Goal: Task Accomplishment & Management: Use online tool/utility

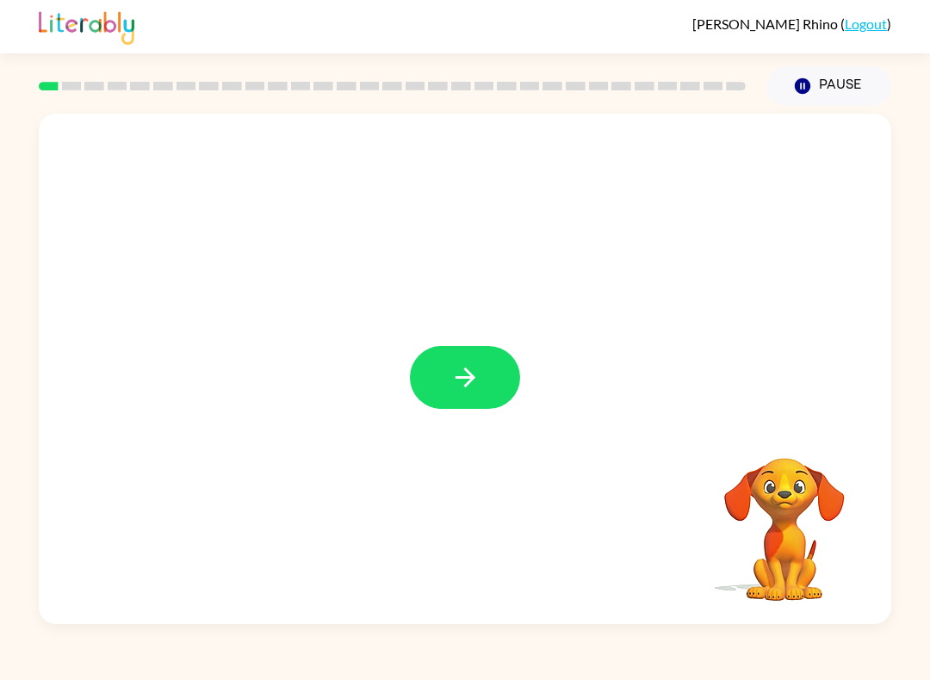
click at [481, 379] on button "button" at bounding box center [465, 377] width 110 height 63
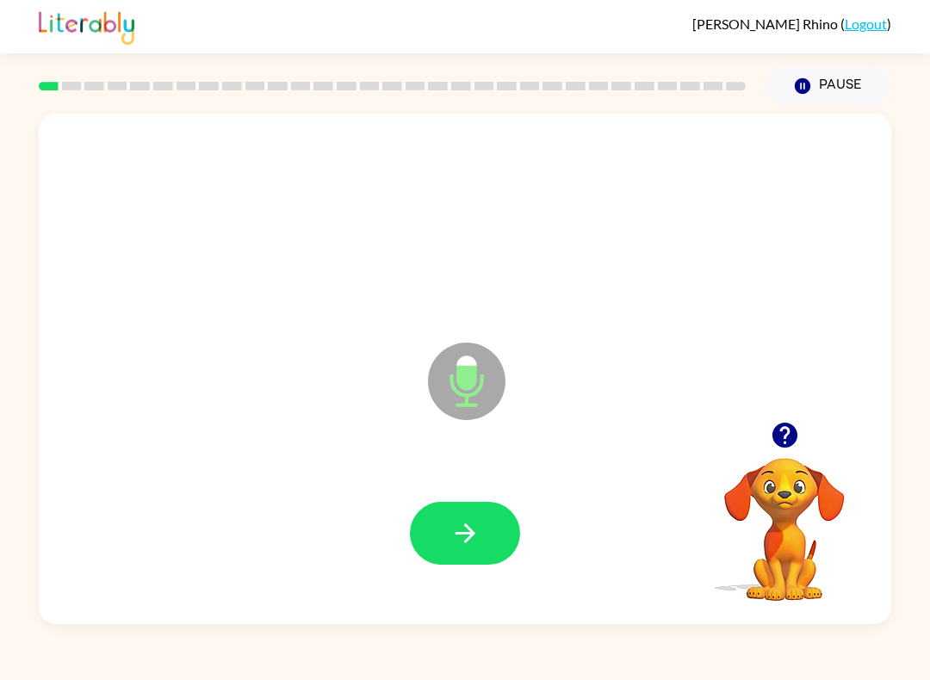
click at [469, 533] on icon "button" at bounding box center [465, 533] width 30 height 30
click at [469, 550] on button "button" at bounding box center [465, 533] width 110 height 63
click at [487, 535] on button "button" at bounding box center [465, 533] width 110 height 63
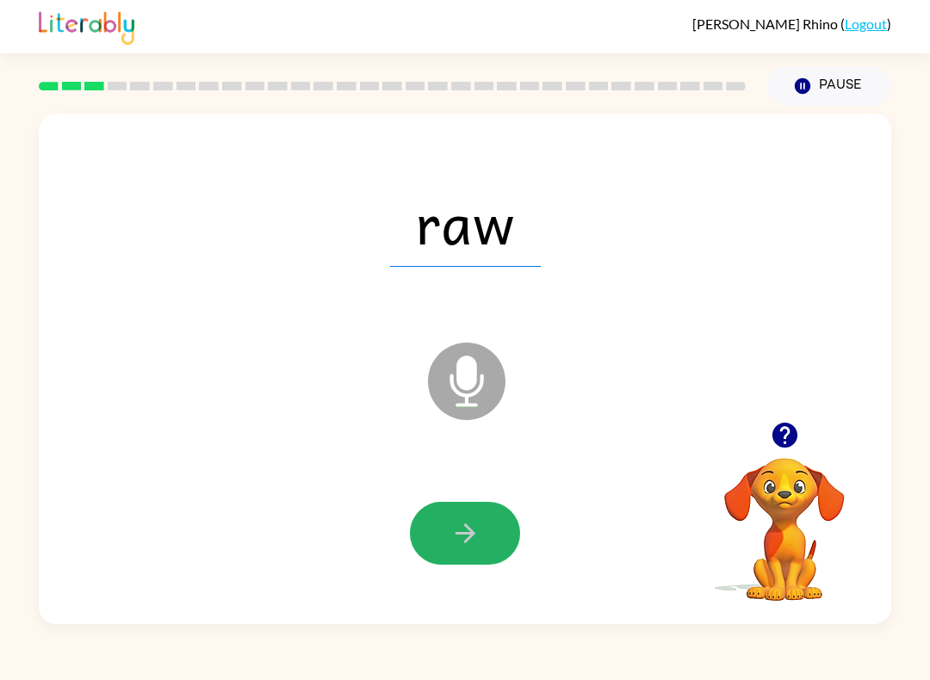
click at [474, 545] on icon "button" at bounding box center [465, 533] width 30 height 30
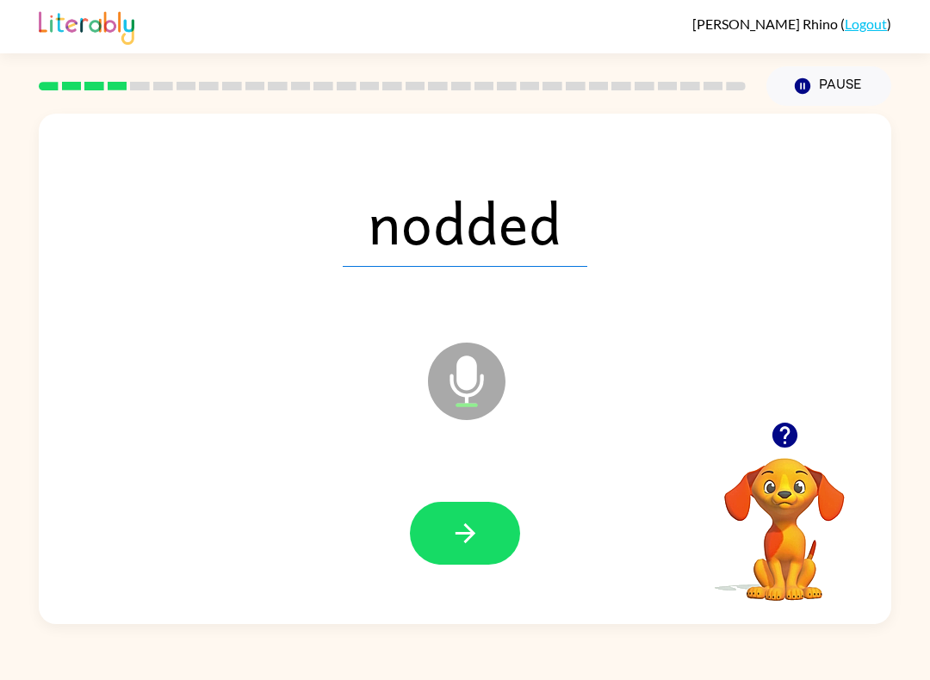
click at [479, 543] on icon "button" at bounding box center [465, 533] width 30 height 30
click at [480, 530] on icon "button" at bounding box center [465, 533] width 30 height 30
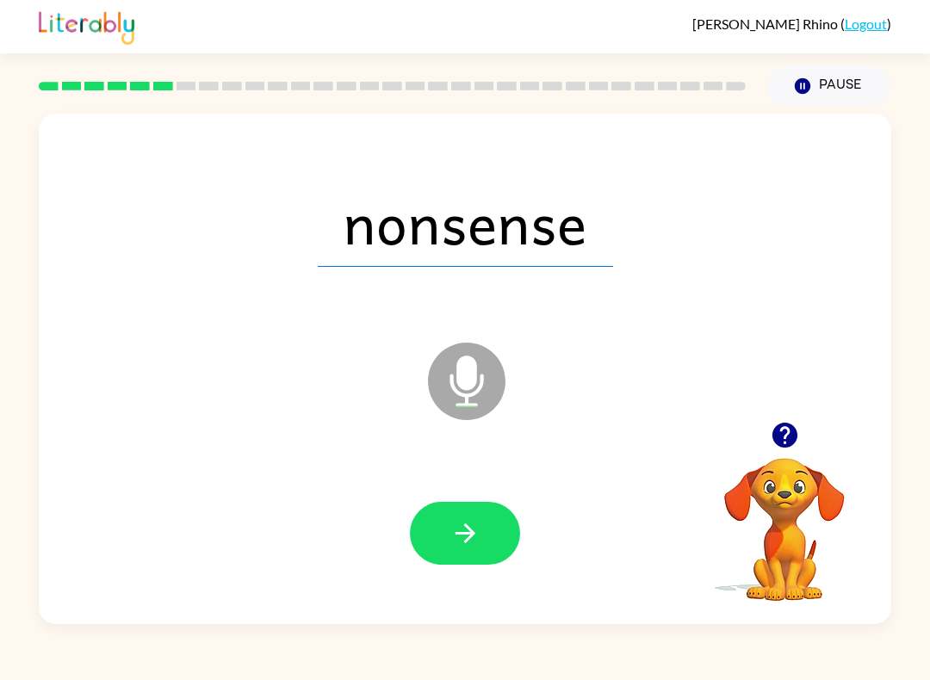
click at [487, 531] on button "button" at bounding box center [465, 533] width 110 height 63
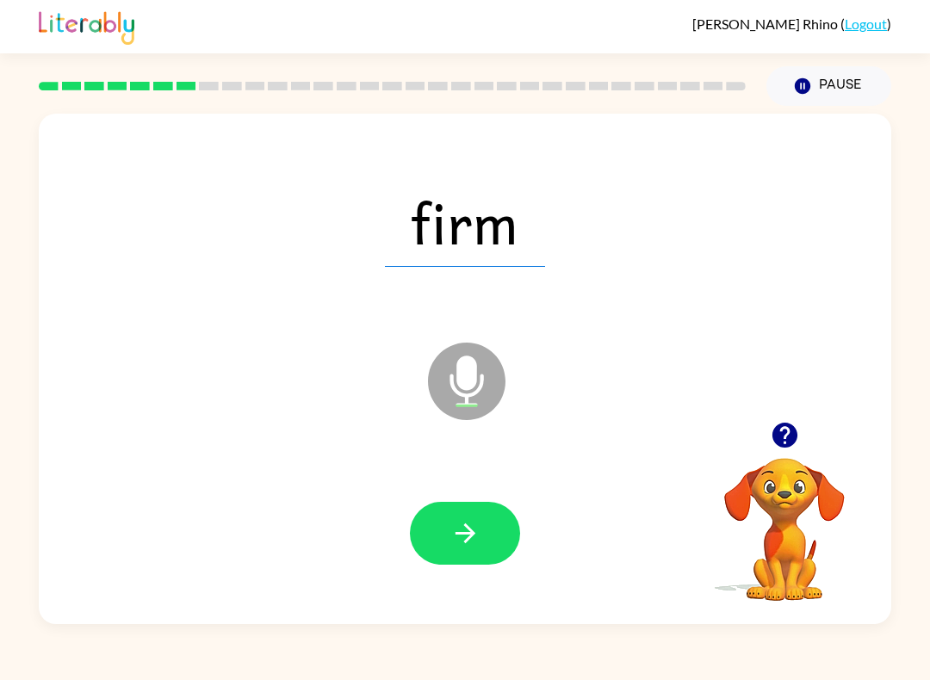
click at [484, 535] on button "button" at bounding box center [465, 533] width 110 height 63
click at [483, 550] on button "button" at bounding box center [465, 533] width 110 height 63
click at [485, 537] on button "button" at bounding box center [465, 533] width 110 height 63
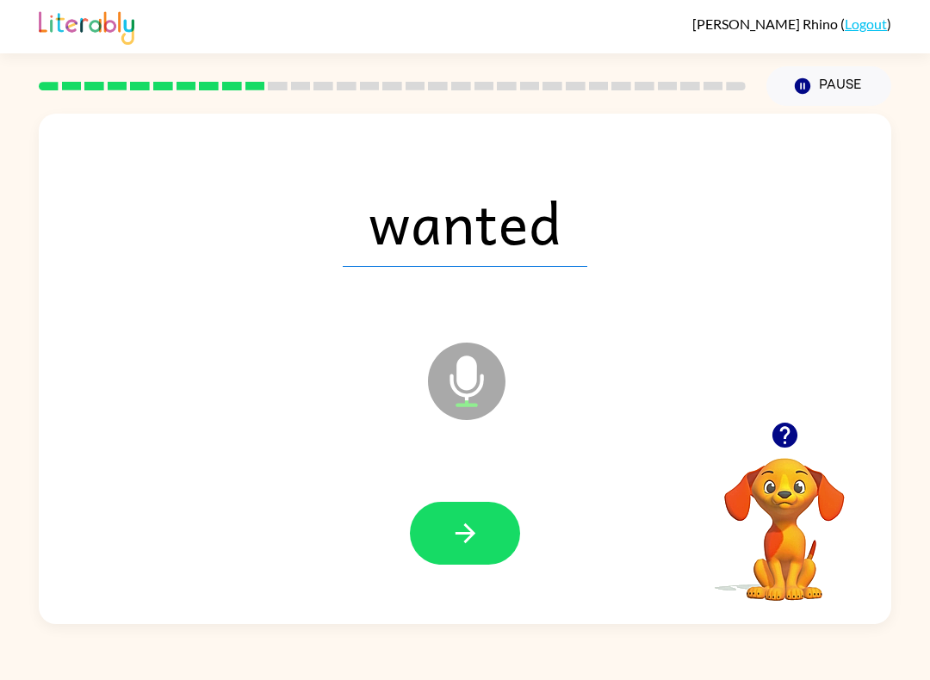
click at [487, 530] on button "button" at bounding box center [465, 533] width 110 height 63
click at [483, 543] on button "button" at bounding box center [465, 533] width 110 height 63
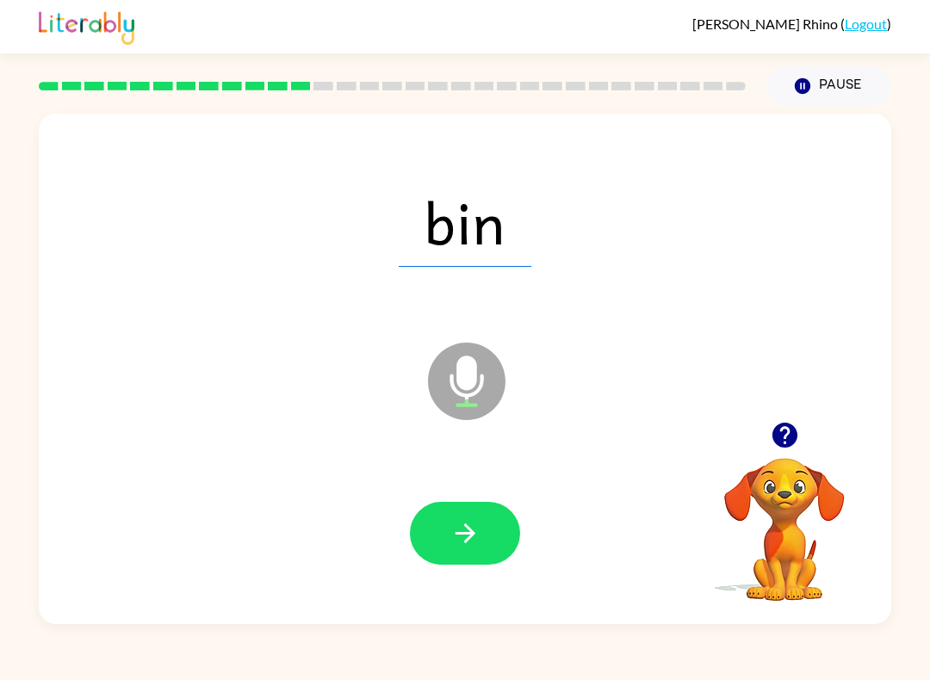
click at [466, 551] on button "button" at bounding box center [465, 533] width 110 height 63
click at [479, 531] on icon "button" at bounding box center [465, 533] width 30 height 30
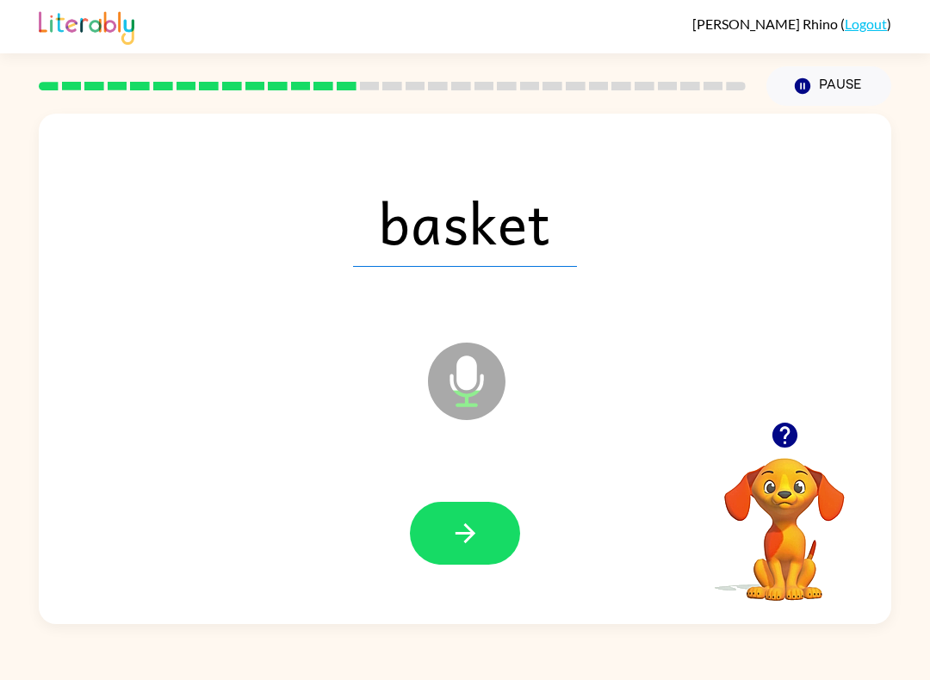
click at [481, 547] on button "button" at bounding box center [465, 533] width 110 height 63
click at [469, 541] on icon "button" at bounding box center [465, 534] width 20 height 20
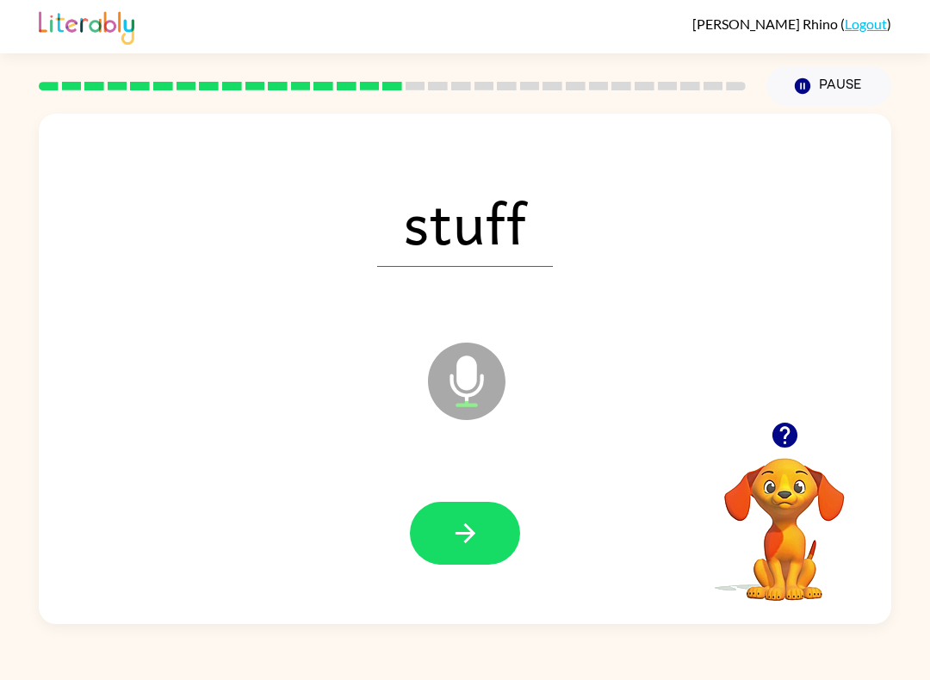
click at [480, 538] on icon "button" at bounding box center [465, 533] width 30 height 30
click at [487, 525] on button "button" at bounding box center [465, 533] width 110 height 63
click at [479, 525] on icon "button" at bounding box center [465, 533] width 30 height 30
click at [476, 528] on icon "button" at bounding box center [465, 533] width 30 height 30
click at [468, 531] on icon "button" at bounding box center [465, 533] width 30 height 30
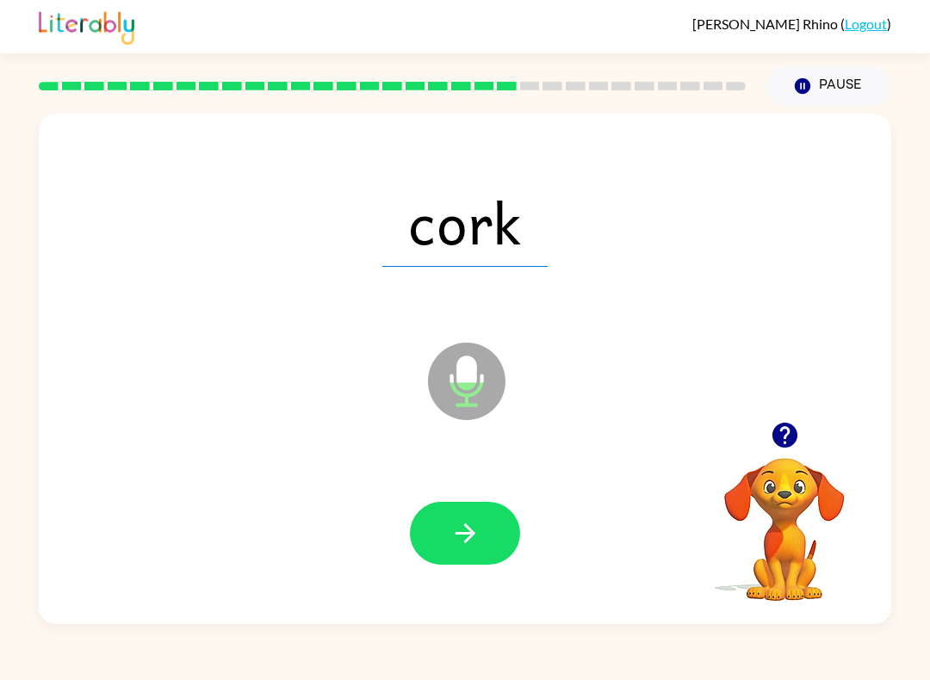
click at [478, 530] on icon "button" at bounding box center [465, 533] width 30 height 30
click at [470, 538] on icon "button" at bounding box center [465, 534] width 20 height 20
click at [470, 529] on icon "button" at bounding box center [465, 533] width 30 height 30
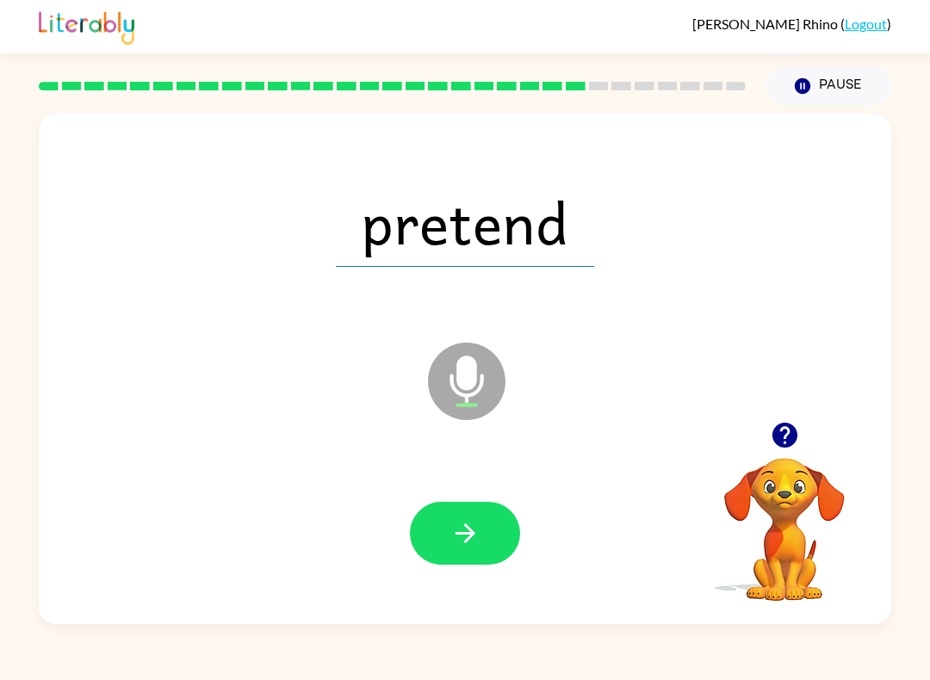
click at [488, 514] on button "button" at bounding box center [465, 533] width 110 height 63
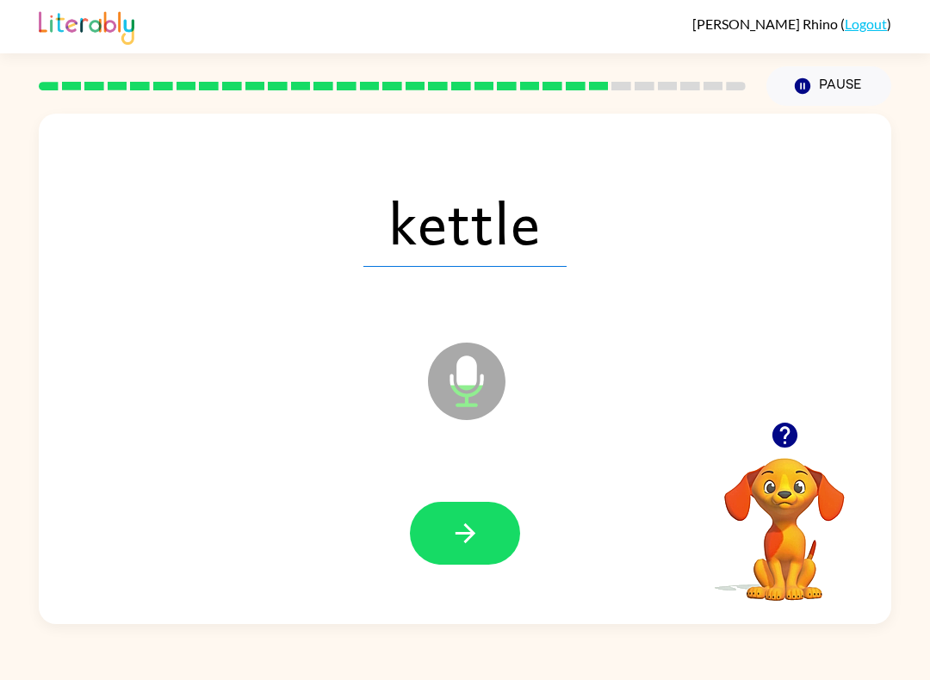
click at [452, 549] on button "button" at bounding box center [465, 533] width 110 height 63
click at [493, 543] on button "button" at bounding box center [465, 533] width 110 height 63
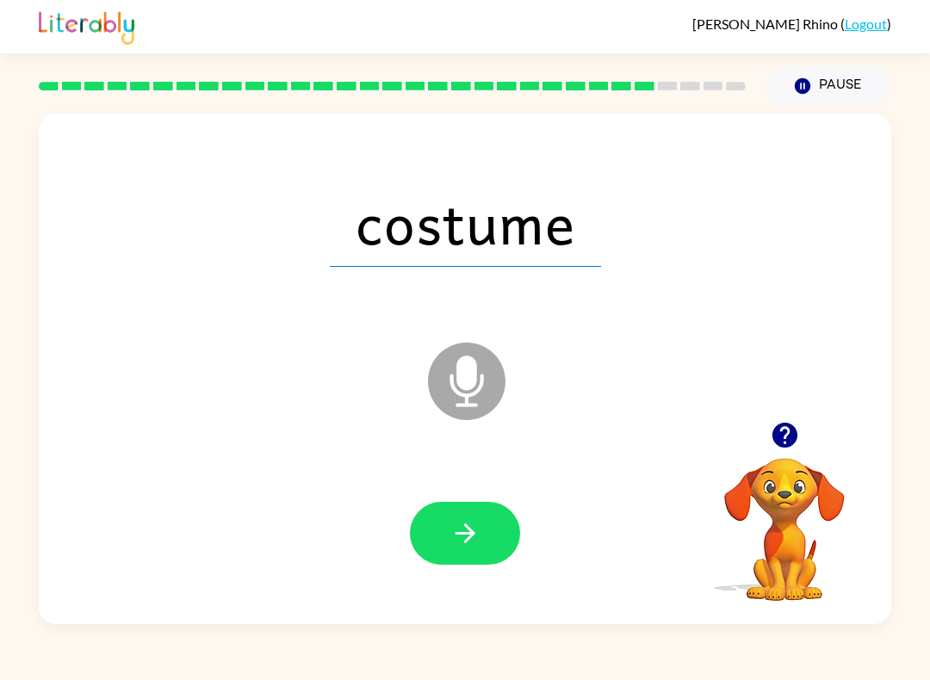
click at [477, 534] on icon "button" at bounding box center [465, 533] width 30 height 30
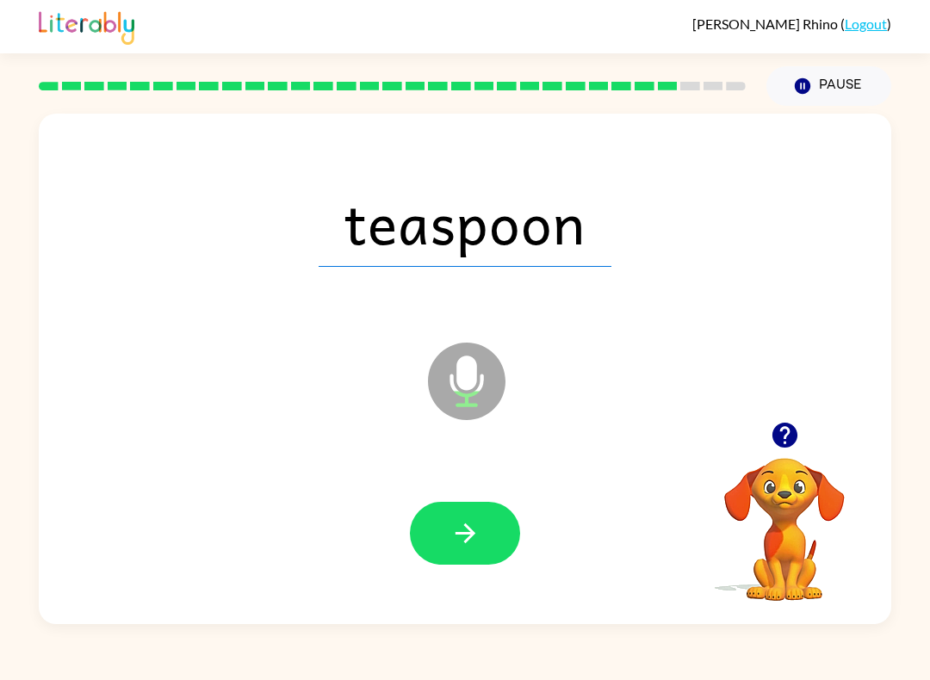
click at [475, 547] on icon "button" at bounding box center [465, 533] width 30 height 30
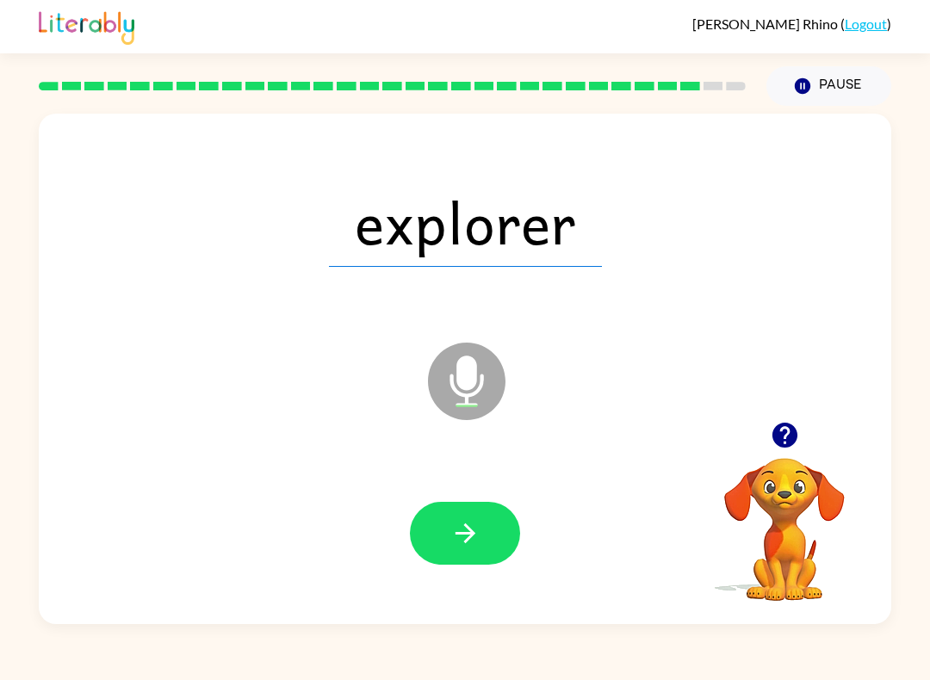
click at [478, 533] on icon "button" at bounding box center [465, 533] width 30 height 30
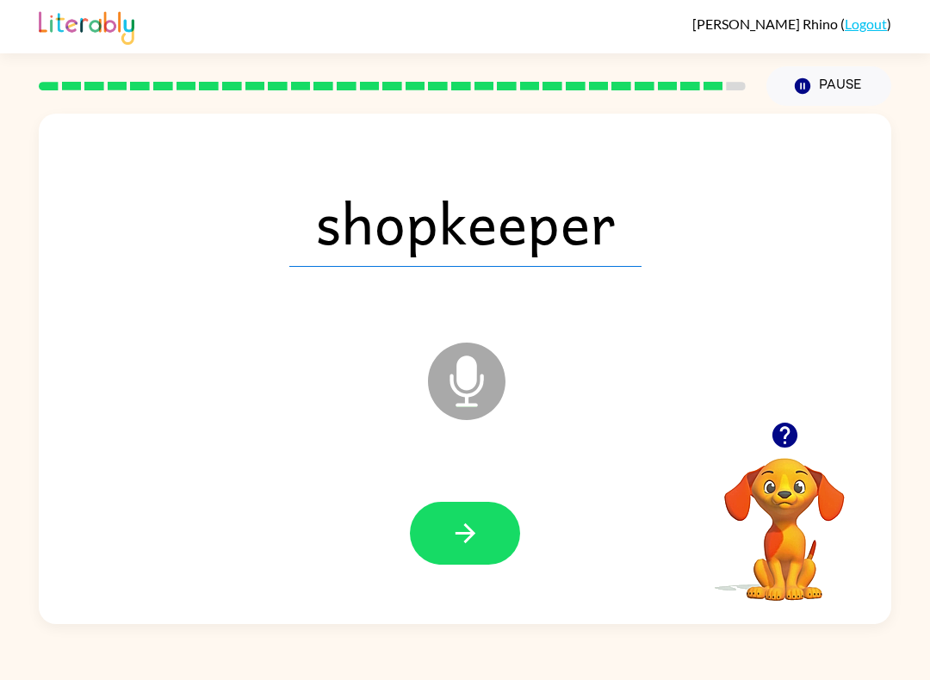
click at [465, 543] on icon "button" at bounding box center [465, 534] width 20 height 20
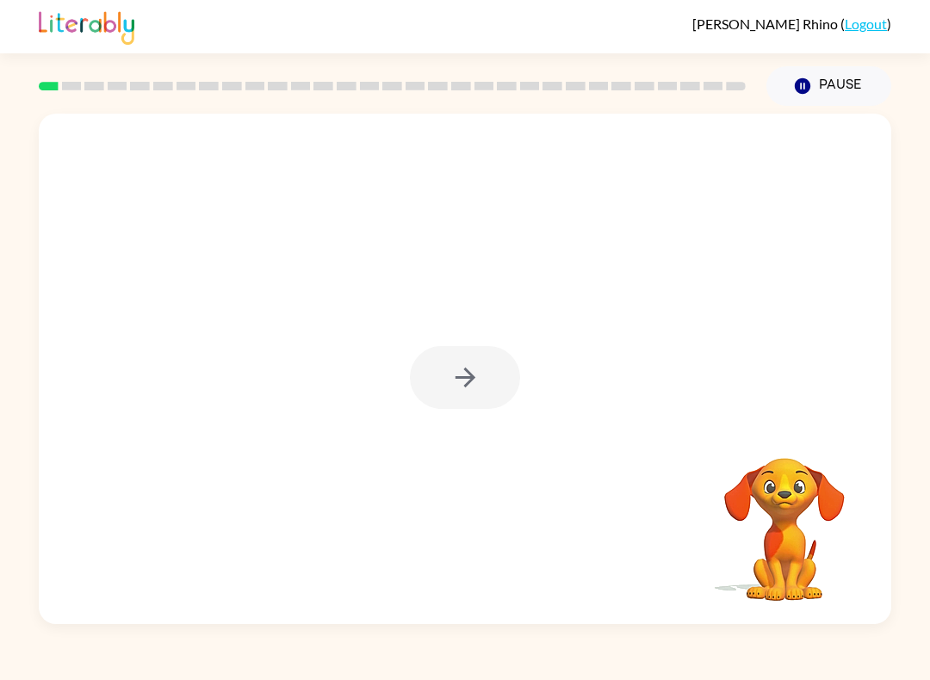
click at [476, 382] on div at bounding box center [465, 377] width 110 height 63
click at [464, 371] on div at bounding box center [465, 377] width 110 height 63
click at [494, 394] on button "button" at bounding box center [465, 377] width 110 height 63
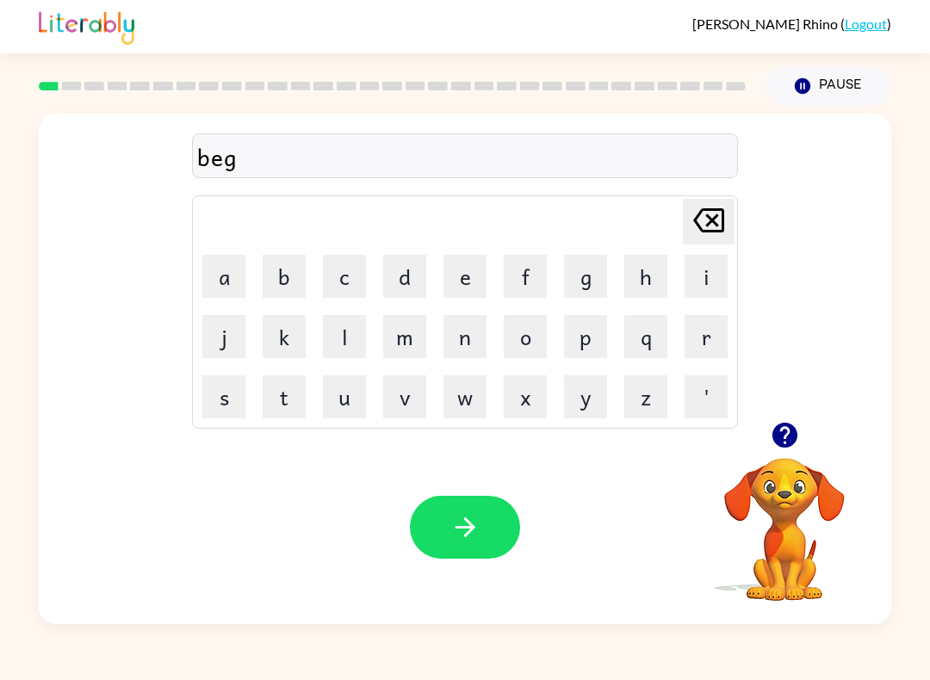
click at [465, 537] on icon "button" at bounding box center [465, 528] width 20 height 20
click at [348, 390] on button "u" at bounding box center [344, 397] width 43 height 43
click at [500, 522] on button "button" at bounding box center [465, 527] width 110 height 63
click at [478, 537] on icon "button" at bounding box center [465, 527] width 30 height 30
click at [479, 534] on icon "button" at bounding box center [465, 527] width 30 height 30
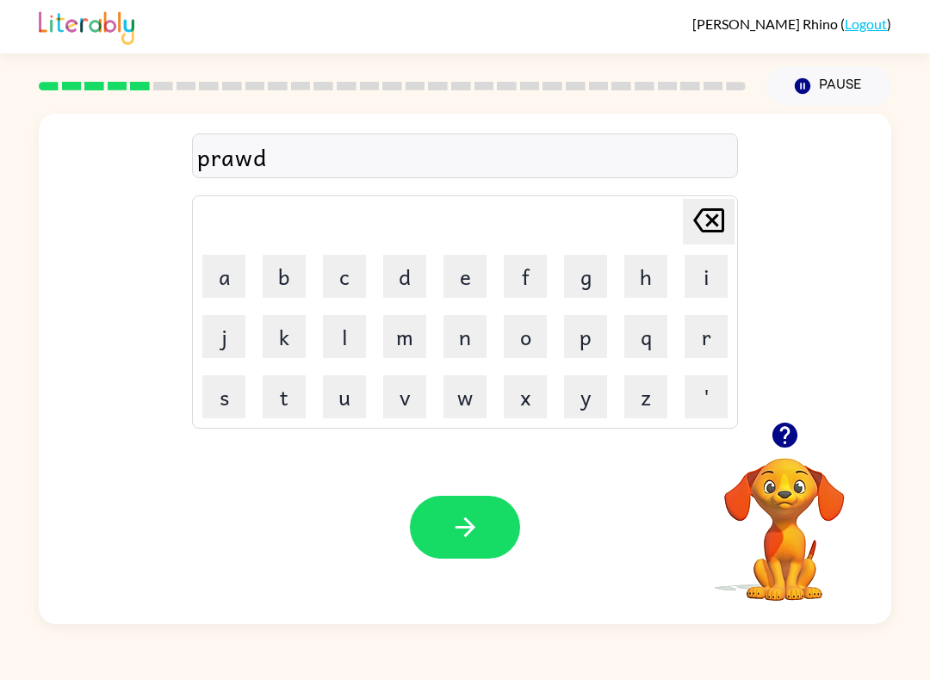
click at [485, 537] on button "button" at bounding box center [465, 527] width 110 height 63
click at [502, 519] on button "button" at bounding box center [465, 527] width 110 height 63
click at [464, 522] on icon "button" at bounding box center [465, 527] width 30 height 30
click at [460, 519] on icon "button" at bounding box center [465, 527] width 30 height 30
click at [471, 534] on icon "button" at bounding box center [465, 527] width 30 height 30
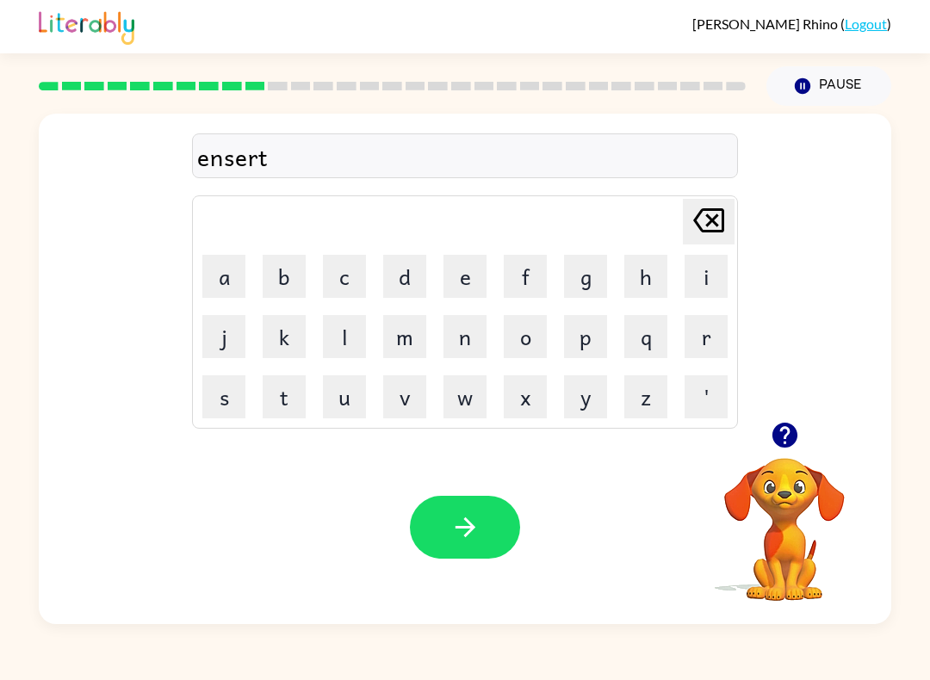
click at [490, 517] on button "button" at bounding box center [465, 527] width 110 height 63
click at [488, 538] on button "button" at bounding box center [465, 527] width 110 height 63
click at [469, 519] on icon "button" at bounding box center [465, 527] width 30 height 30
click at [809, 82] on icon "Pause" at bounding box center [802, 86] width 19 height 19
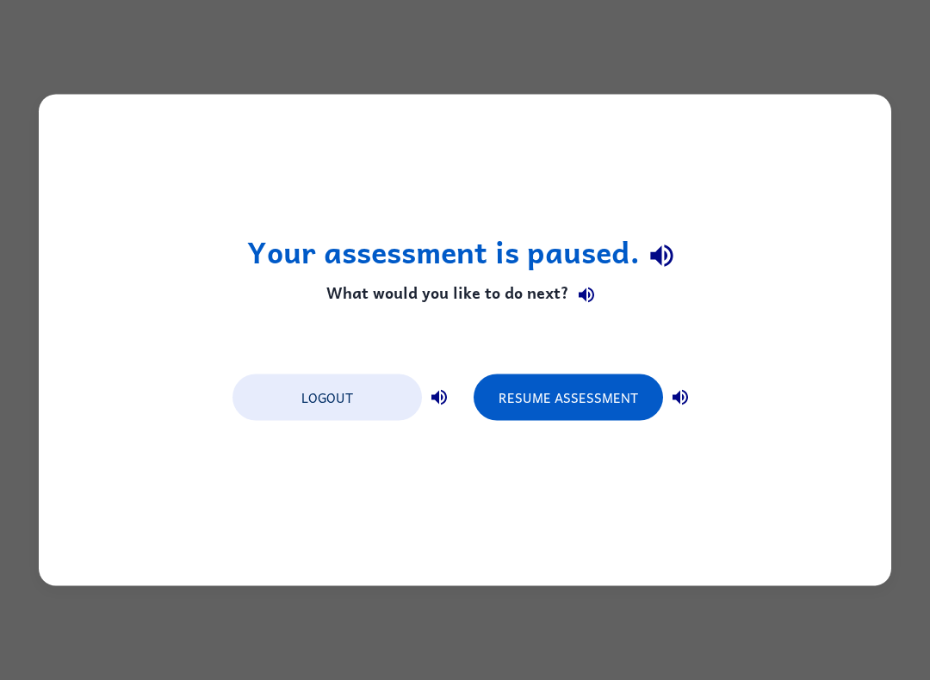
click at [579, 295] on icon "button" at bounding box center [587, 296] width 16 height 16
click at [631, 398] on button "Resume Assessment" at bounding box center [568, 398] width 189 height 47
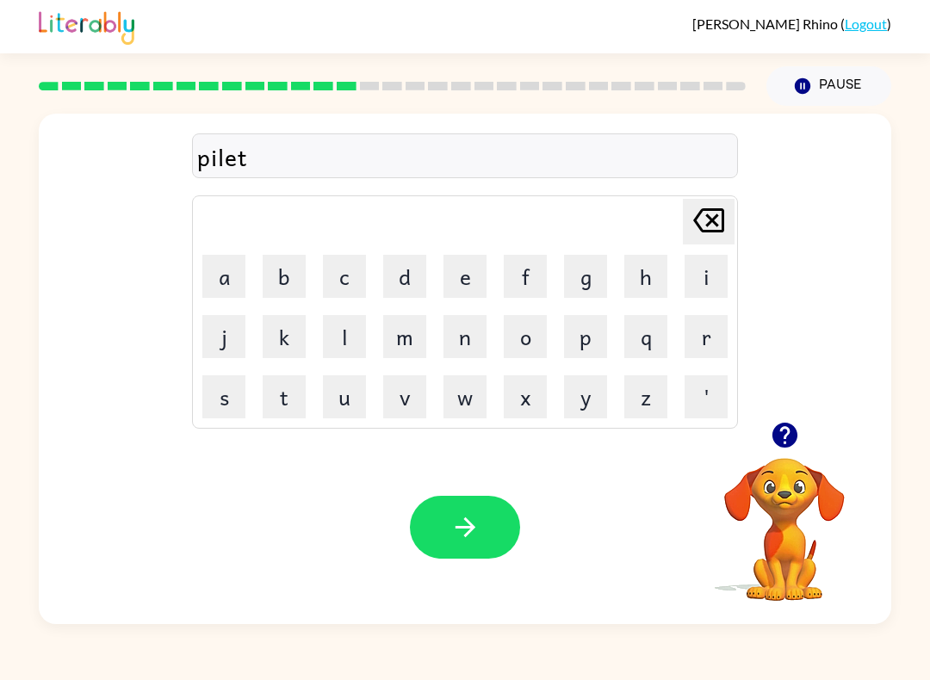
click at [469, 512] on button "button" at bounding box center [465, 527] width 110 height 63
click at [540, 271] on button "f" at bounding box center [525, 276] width 43 height 43
click at [517, 331] on button "o" at bounding box center [525, 336] width 43 height 43
click at [462, 544] on button "button" at bounding box center [465, 527] width 110 height 63
click at [518, 519] on button "button" at bounding box center [465, 527] width 110 height 63
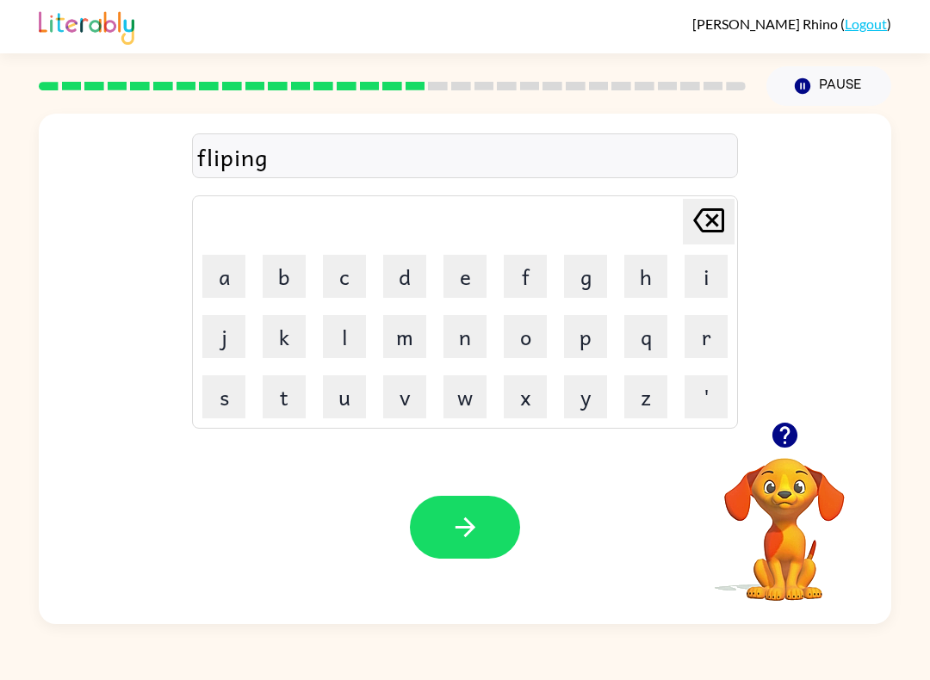
click at [467, 545] on button "button" at bounding box center [465, 527] width 110 height 63
click at [455, 504] on button "button" at bounding box center [465, 527] width 110 height 63
click at [594, 400] on button "y" at bounding box center [585, 397] width 43 height 43
click at [570, 398] on button "y" at bounding box center [585, 397] width 43 height 43
click at [462, 520] on icon "button" at bounding box center [465, 527] width 30 height 30
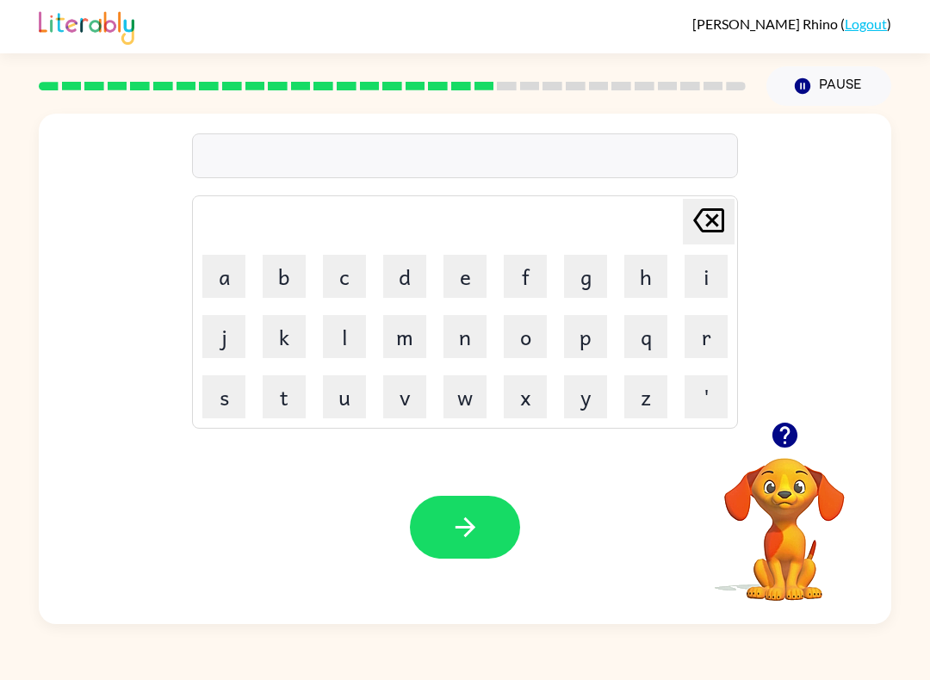
click at [289, 268] on button "b" at bounding box center [284, 276] width 43 height 43
click at [439, 516] on button "button" at bounding box center [465, 527] width 110 height 63
click at [352, 407] on button "u" at bounding box center [344, 397] width 43 height 43
click at [288, 397] on button "t" at bounding box center [284, 397] width 43 height 43
click at [458, 274] on button "e" at bounding box center [465, 276] width 43 height 43
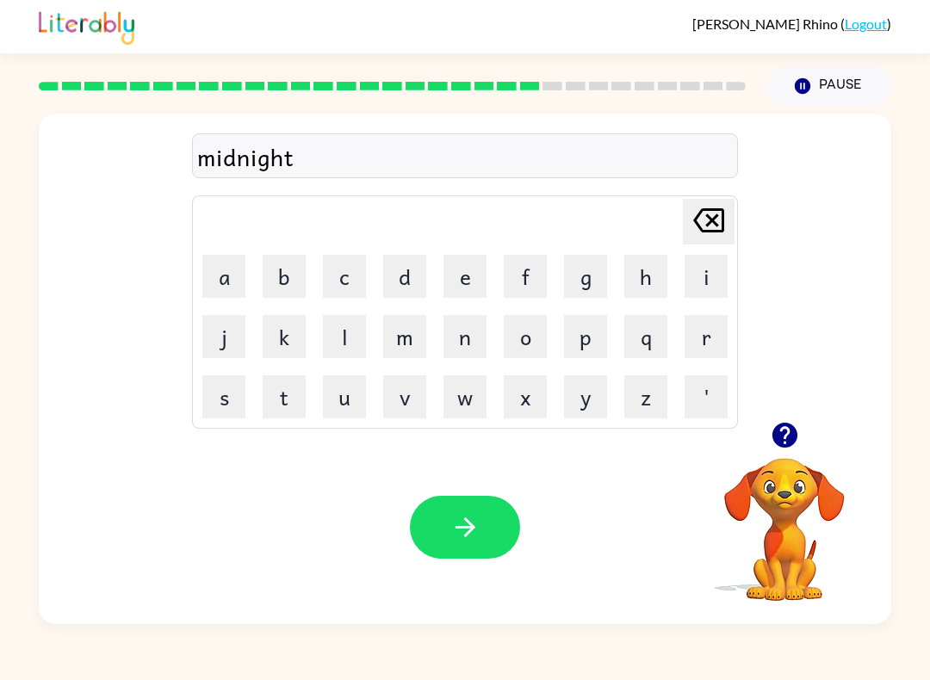
click at [481, 514] on button "button" at bounding box center [465, 527] width 110 height 63
click at [282, 407] on button "t" at bounding box center [284, 397] width 43 height 43
click at [462, 284] on button "e" at bounding box center [465, 276] width 43 height 43
click at [403, 276] on button "d" at bounding box center [404, 276] width 43 height 43
click at [707, 281] on button "i" at bounding box center [706, 276] width 43 height 43
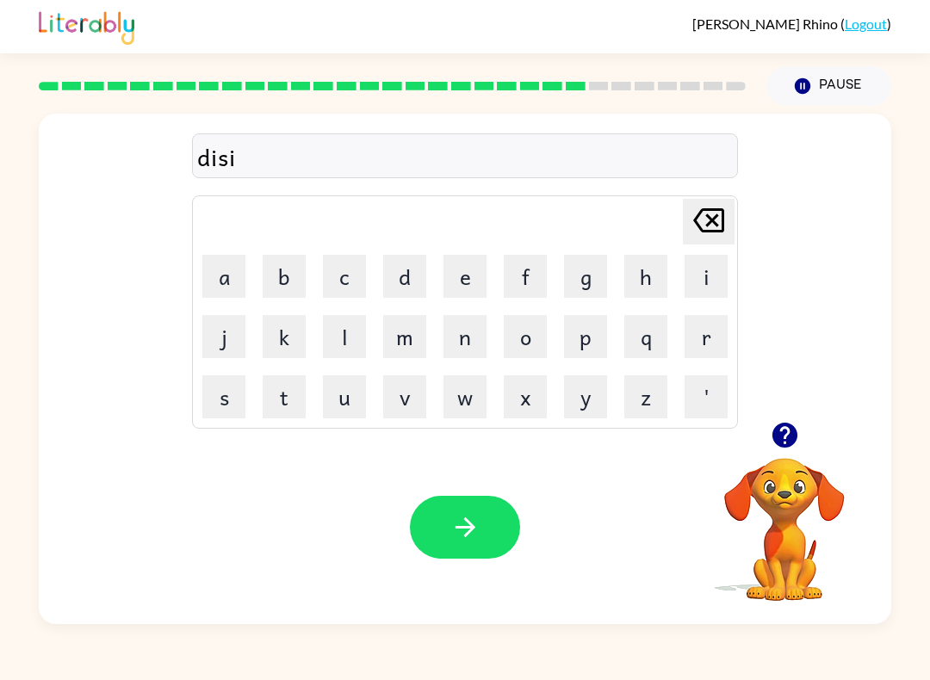
click at [791, 441] on icon "button" at bounding box center [784, 435] width 25 height 25
click at [476, 511] on button "button" at bounding box center [465, 527] width 110 height 63
click at [285, 326] on button "k" at bounding box center [284, 336] width 43 height 43
click at [460, 280] on button "e" at bounding box center [465, 276] width 43 height 43
click at [476, 515] on icon "button" at bounding box center [465, 527] width 30 height 30
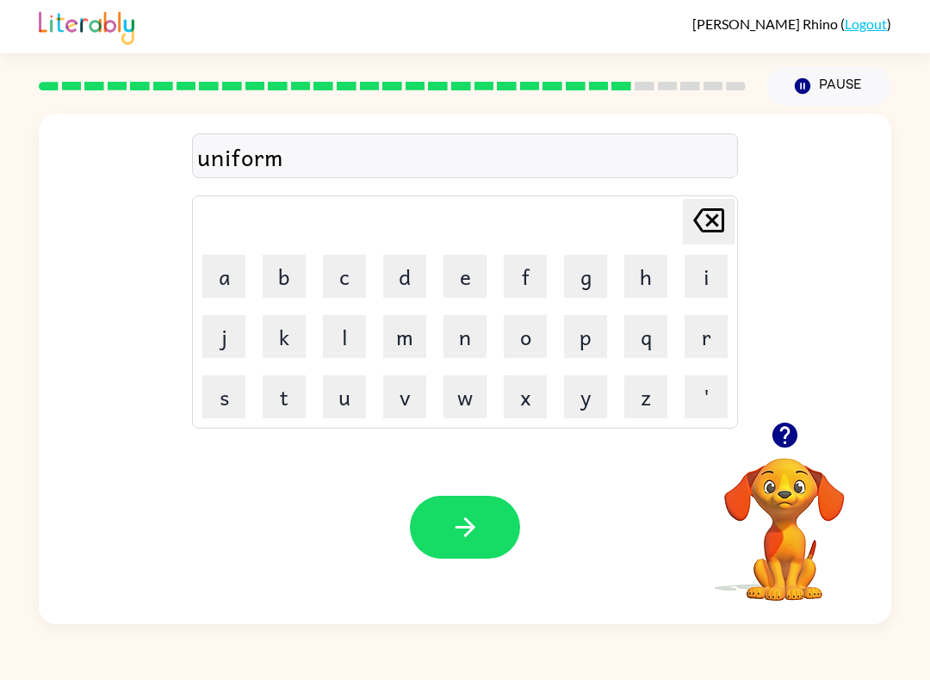
click at [484, 527] on button "button" at bounding box center [465, 527] width 110 height 63
click at [475, 516] on icon "button" at bounding box center [465, 527] width 30 height 30
click at [481, 529] on button "button" at bounding box center [465, 527] width 110 height 63
click at [781, 444] on icon "button" at bounding box center [784, 435] width 25 height 25
click at [475, 538] on icon "button" at bounding box center [465, 527] width 30 height 30
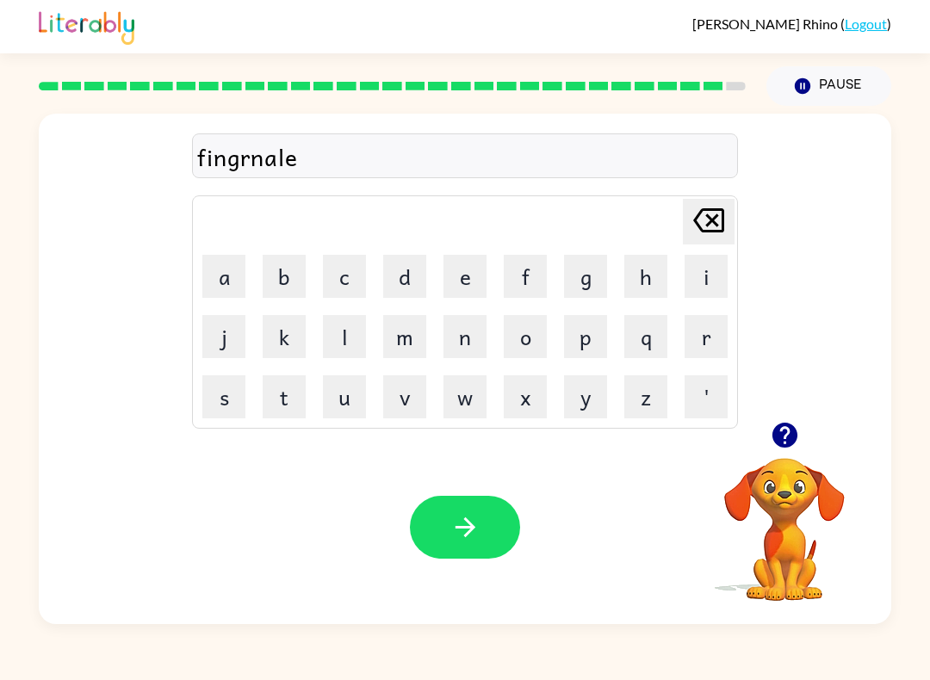
click at [476, 533] on icon "button" at bounding box center [465, 527] width 30 height 30
